Goal: Transaction & Acquisition: Subscribe to service/newsletter

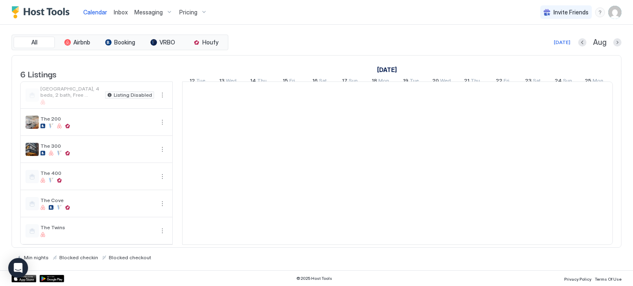
scroll to position [0, 458]
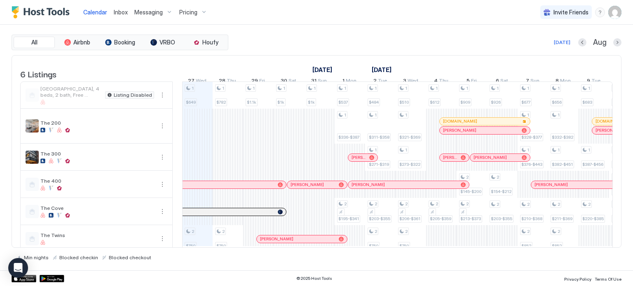
click at [189, 16] on div "Pricing" at bounding box center [193, 12] width 35 height 14
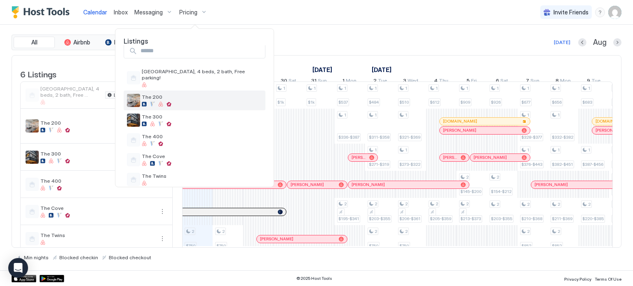
scroll to position [13, 0]
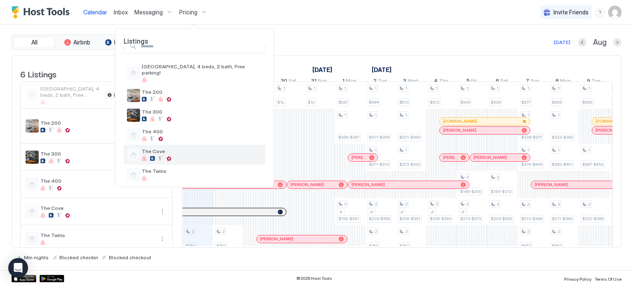
click at [175, 150] on div "The Cove" at bounding box center [202, 154] width 120 height 13
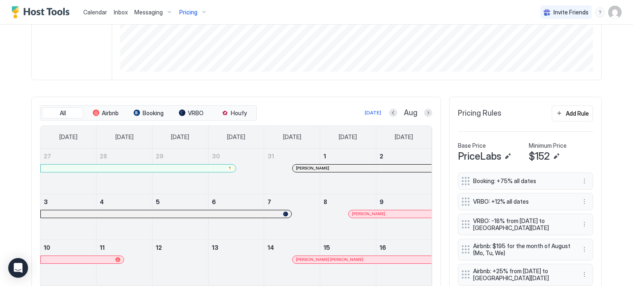
scroll to position [183, 0]
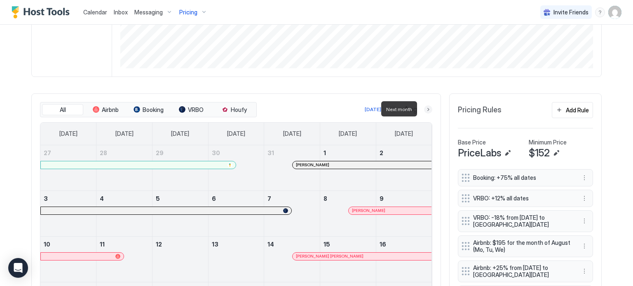
click at [425, 110] on button "Next month" at bounding box center [428, 109] width 8 height 8
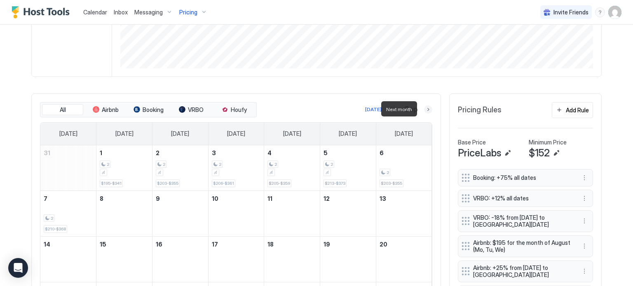
click at [425, 110] on button "Next month" at bounding box center [428, 109] width 8 height 8
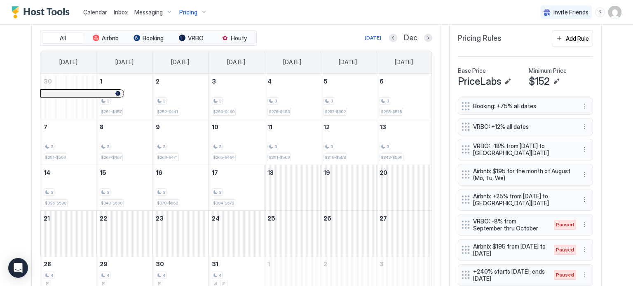
scroll to position [254, 0]
click at [424, 40] on button "Next month" at bounding box center [428, 39] width 8 height 8
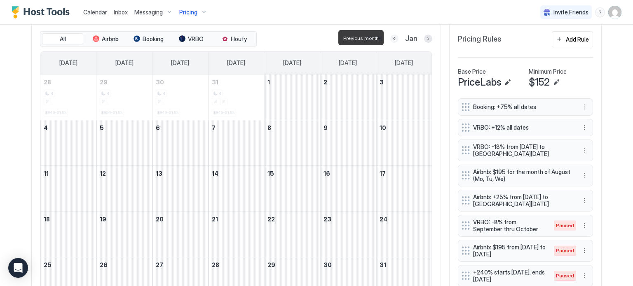
click at [394, 40] on button "Previous month" at bounding box center [394, 39] width 8 height 8
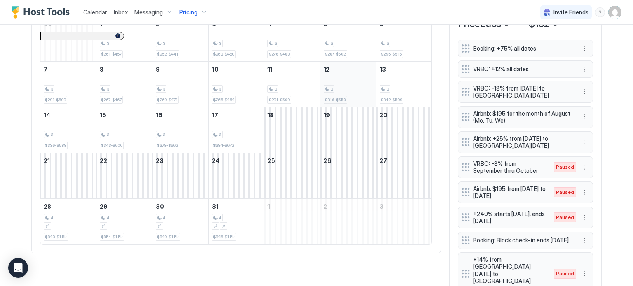
scroll to position [316, 0]
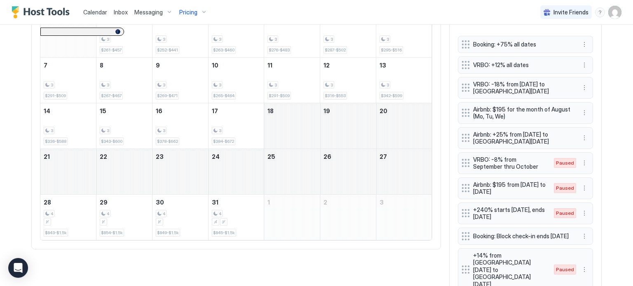
click at [98, 15] on span "Calendar" at bounding box center [95, 12] width 24 height 7
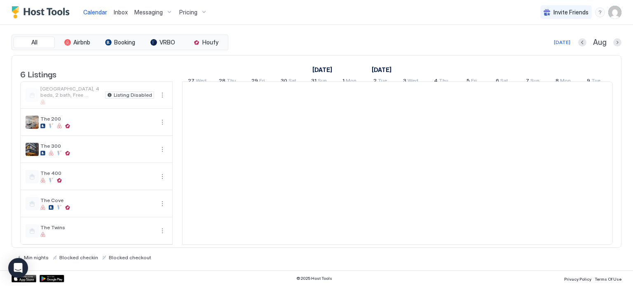
scroll to position [0, 458]
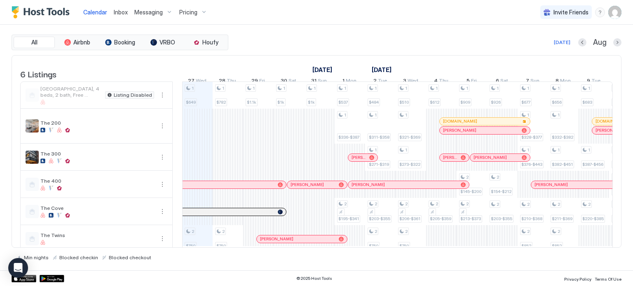
click at [202, 11] on div "Pricing" at bounding box center [193, 12] width 35 height 14
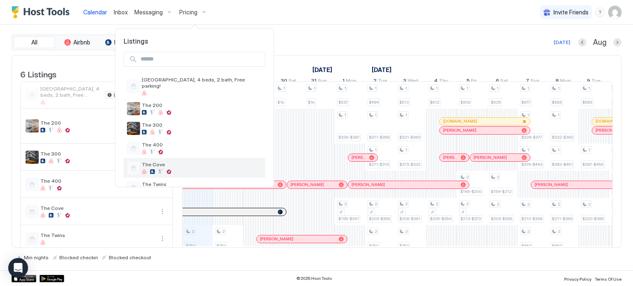
click at [180, 169] on div at bounding box center [202, 171] width 120 height 5
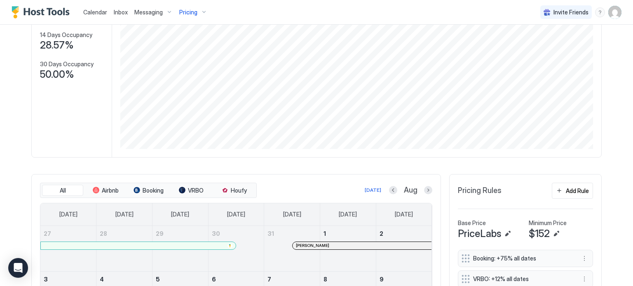
scroll to position [147, 0]
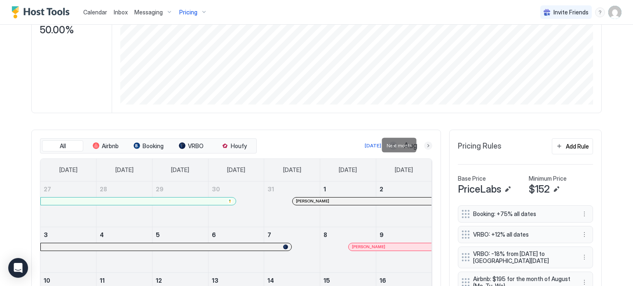
click at [426, 148] on button "Next month" at bounding box center [428, 146] width 8 height 8
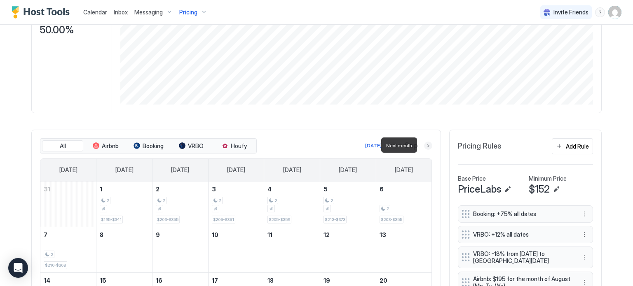
click at [426, 148] on button "Next month" at bounding box center [428, 146] width 8 height 8
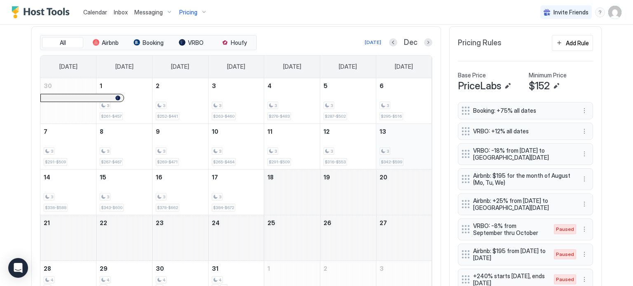
scroll to position [249, 0]
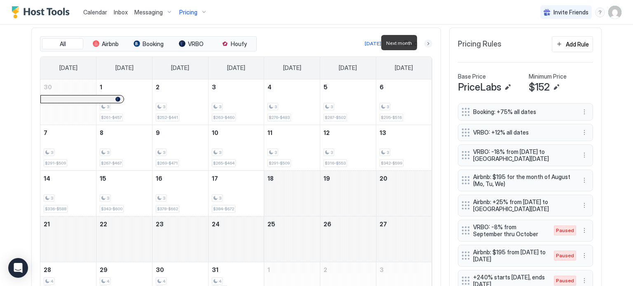
click at [425, 44] on button "Next month" at bounding box center [428, 44] width 8 height 8
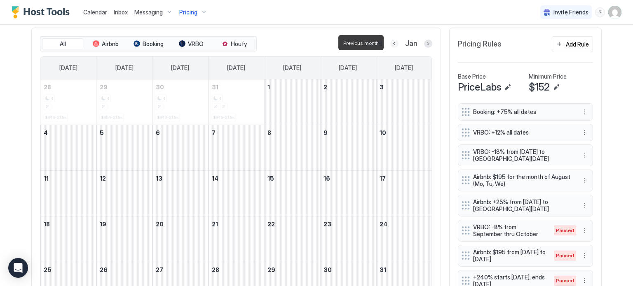
click at [390, 42] on button "Previous month" at bounding box center [394, 44] width 8 height 8
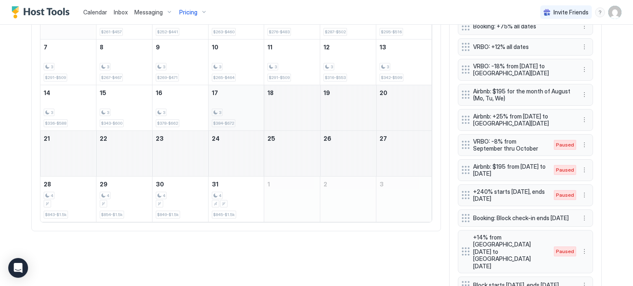
scroll to position [336, 0]
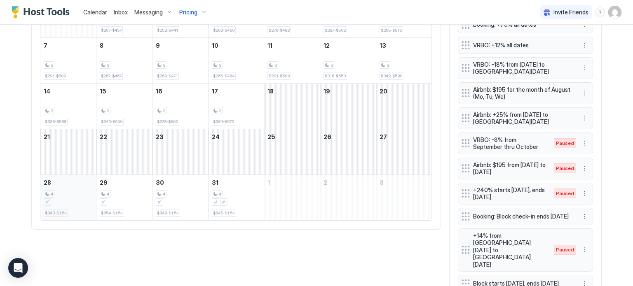
click at [73, 208] on div "4 $843-$1.5k" at bounding box center [68, 197] width 49 height 39
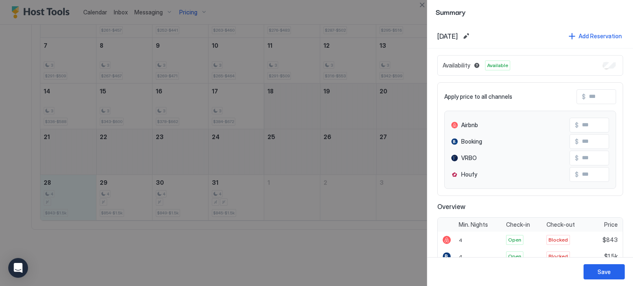
click at [69, 246] on div at bounding box center [316, 143] width 633 height 286
click at [420, 6] on button "Close" at bounding box center [422, 5] width 10 height 10
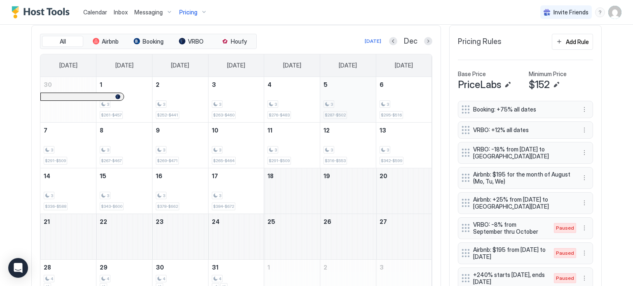
scroll to position [250, 0]
click at [424, 44] on button "Next month" at bounding box center [428, 42] width 8 height 8
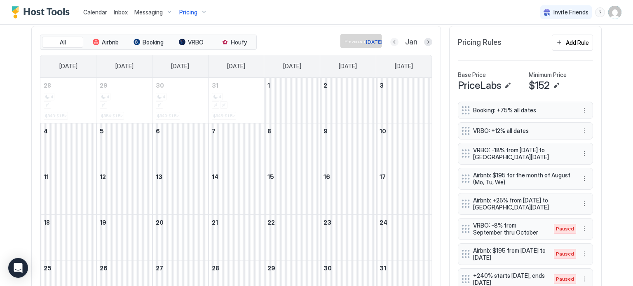
click at [392, 39] on button "Previous month" at bounding box center [394, 42] width 8 height 8
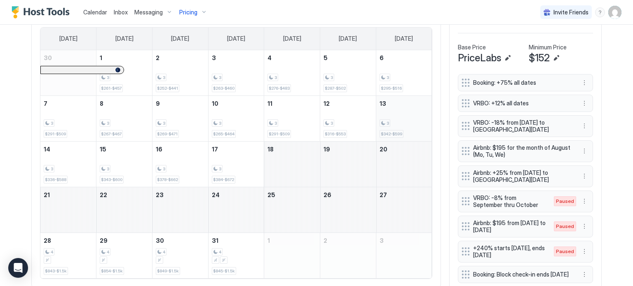
scroll to position [268, 0]
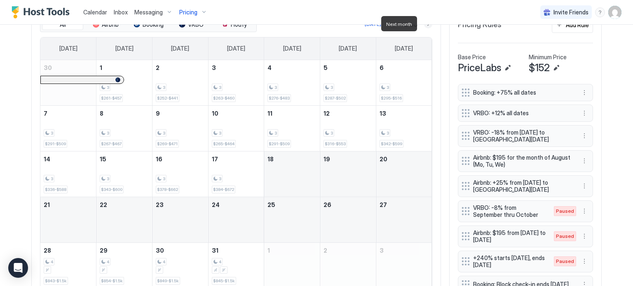
click at [426, 25] on button "Next month" at bounding box center [428, 24] width 8 height 8
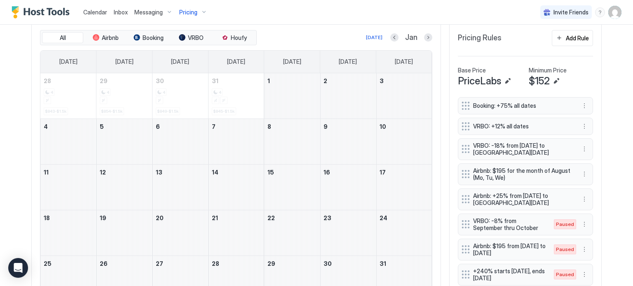
scroll to position [255, 0]
click at [391, 37] on button "Previous month" at bounding box center [394, 38] width 8 height 8
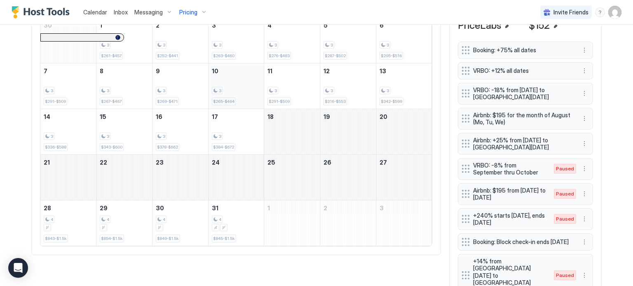
scroll to position [320, 0]
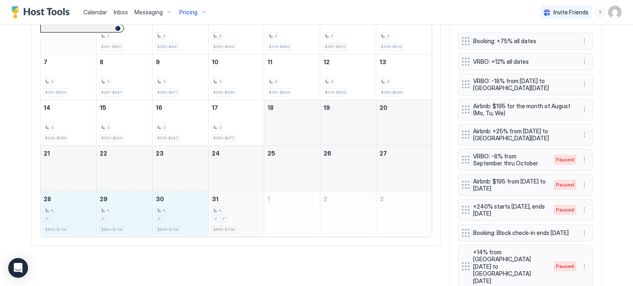
drag, startPoint x: 72, startPoint y: 208, endPoint x: 220, endPoint y: 205, distance: 147.1
click at [220, 205] on tr "28 4 $843-$1.5k 29 4 $854-$1.5k 30 4 $849-$1.5k 31 4 $845-$1.5k 1 2 3" at bounding box center [235, 214] width 391 height 46
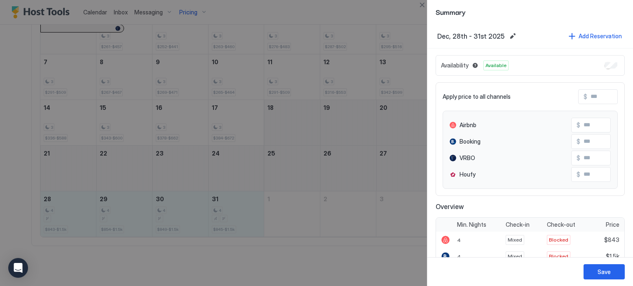
click at [611, 62] on div "Availability Available" at bounding box center [529, 65] width 189 height 21
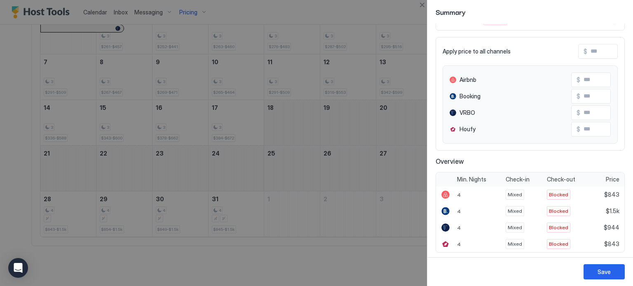
scroll to position [0, 0]
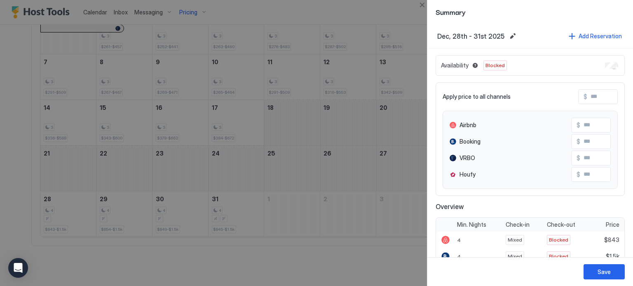
click at [410, 265] on div at bounding box center [316, 143] width 633 height 286
click at [423, 7] on button "Close" at bounding box center [422, 5] width 10 height 10
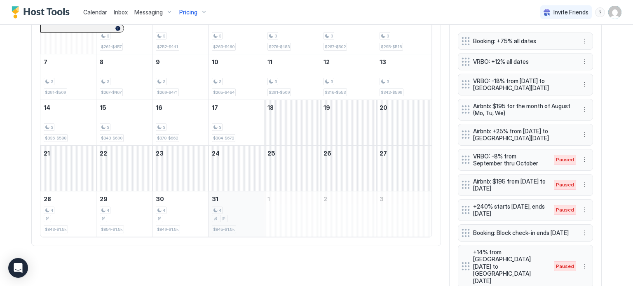
click at [225, 215] on div "December 31, 2025" at bounding box center [236, 218] width 49 height 7
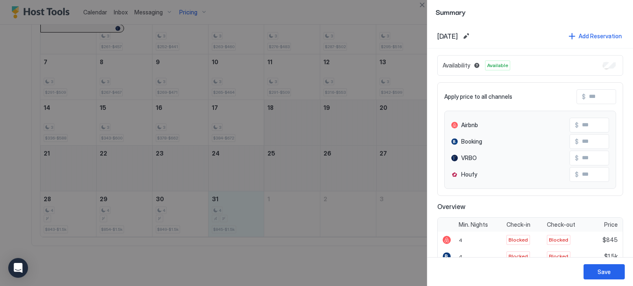
click at [236, 251] on div at bounding box center [316, 143] width 633 height 286
click at [424, 8] on button "Close" at bounding box center [422, 5] width 10 height 10
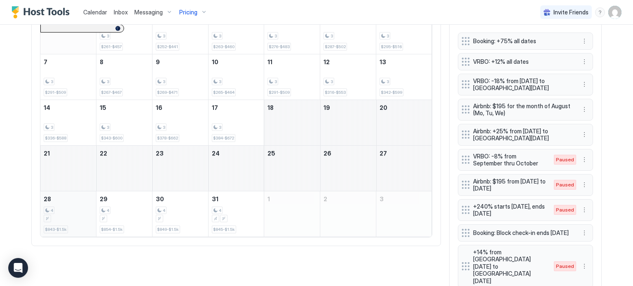
click at [71, 207] on div "4" at bounding box center [68, 215] width 49 height 16
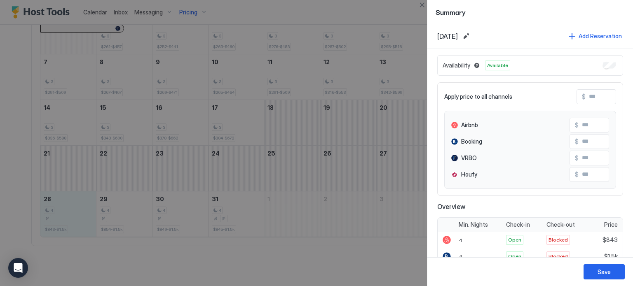
click at [137, 256] on div at bounding box center [316, 143] width 633 height 286
click at [346, 273] on div at bounding box center [316, 143] width 633 height 286
click at [423, 3] on button "Close" at bounding box center [422, 5] width 10 height 10
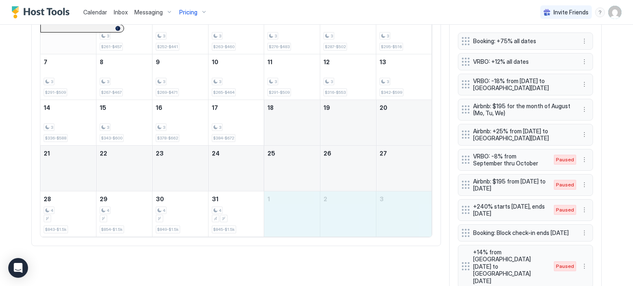
drag, startPoint x: 278, startPoint y: 208, endPoint x: 374, endPoint y: 205, distance: 96.4
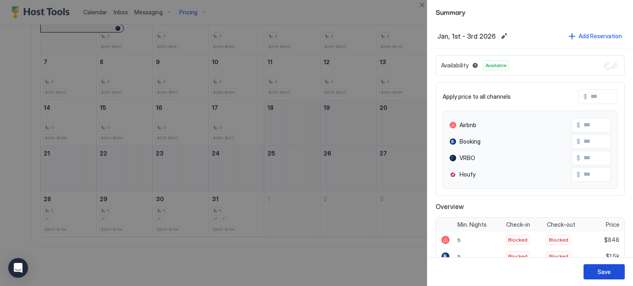
click at [591, 271] on button "Save" at bounding box center [603, 271] width 41 height 15
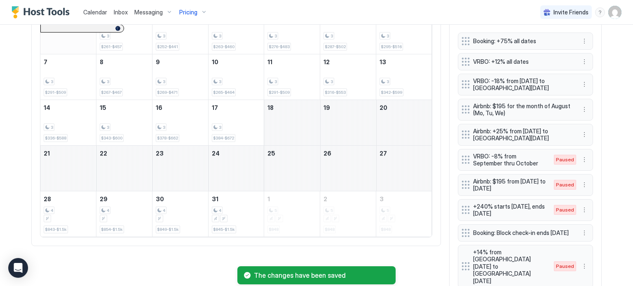
click at [231, 259] on div "All Airbnb Booking VRBO Houfy [DATE] Dec [DATE] [DATE] [DATE] [DATE] [DATE] [DA…" at bounding box center [316, 158] width 570 height 402
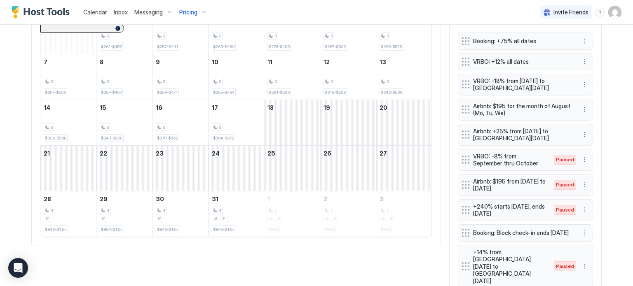
drag, startPoint x: 231, startPoint y: 259, endPoint x: 157, endPoint y: 260, distance: 73.7
click at [157, 260] on div "All Airbnb Booking VRBO Houfy [DATE] Dec [DATE] [DATE] [DATE] [DATE] [DATE] [DA…" at bounding box center [316, 158] width 570 height 402
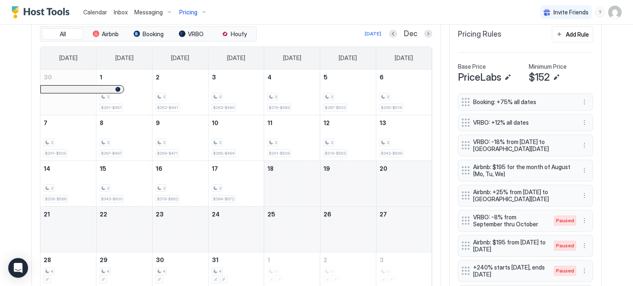
scroll to position [259, 0]
click at [428, 30] on div at bounding box center [428, 34] width 8 height 8
click at [426, 36] on button "Next month" at bounding box center [428, 34] width 8 height 8
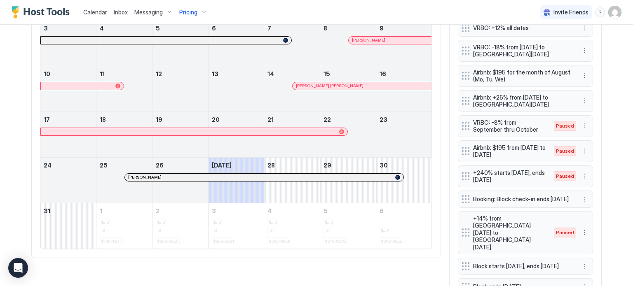
scroll to position [145, 0]
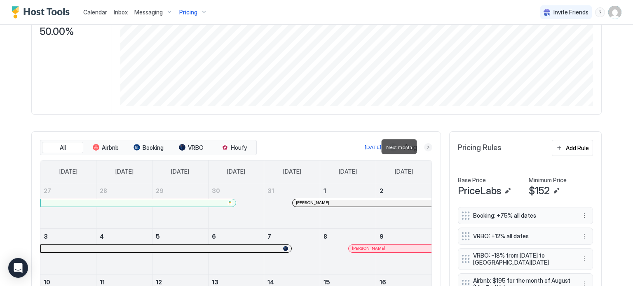
click at [424, 145] on button "Next month" at bounding box center [428, 147] width 8 height 8
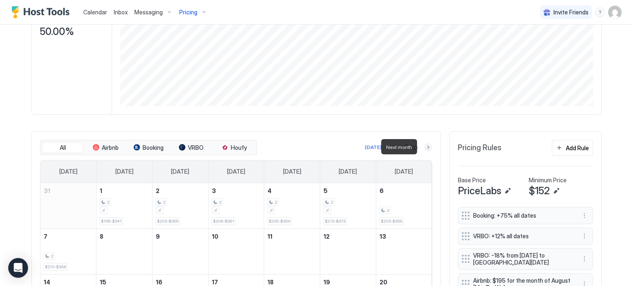
click at [424, 145] on button "Next month" at bounding box center [428, 147] width 8 height 8
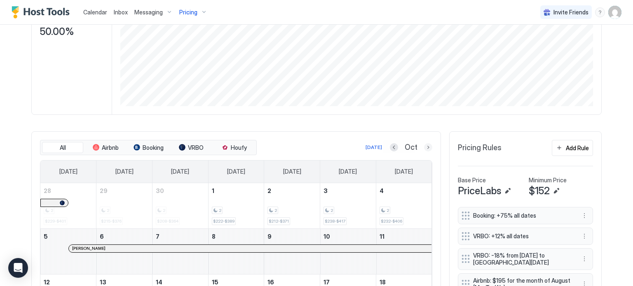
click at [424, 147] on button "Next month" at bounding box center [428, 147] width 8 height 8
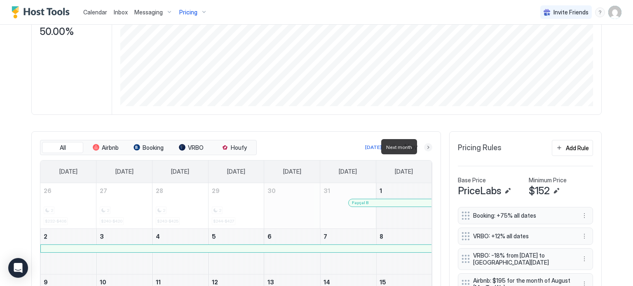
click at [424, 149] on button "Next month" at bounding box center [428, 147] width 8 height 8
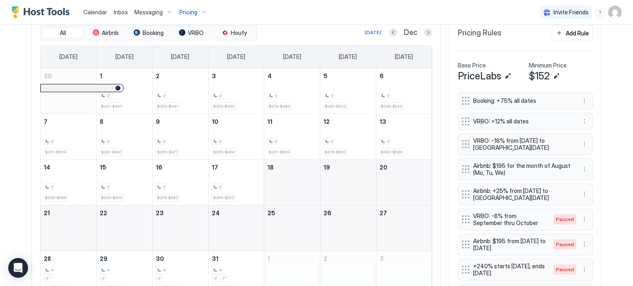
scroll to position [260, 0]
click at [424, 33] on button "Next month" at bounding box center [428, 33] width 8 height 8
